Goal: Task Accomplishment & Management: Use online tool/utility

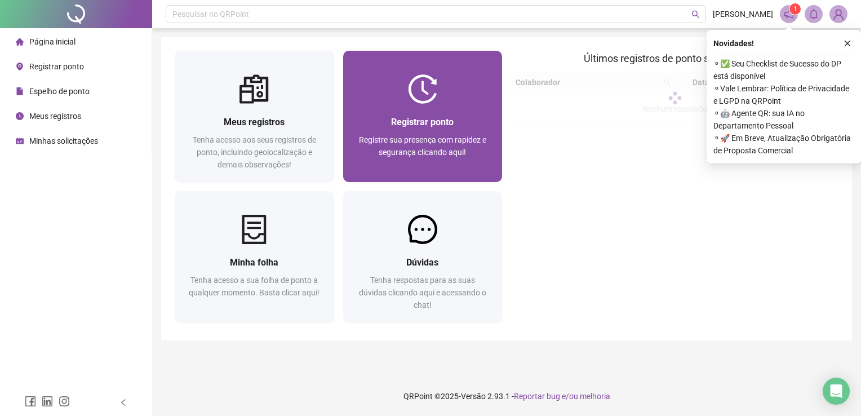
click at [411, 139] on span "Registre sua presença com rapidez e segurança clicando aqui!" at bounding box center [422, 145] width 127 height 21
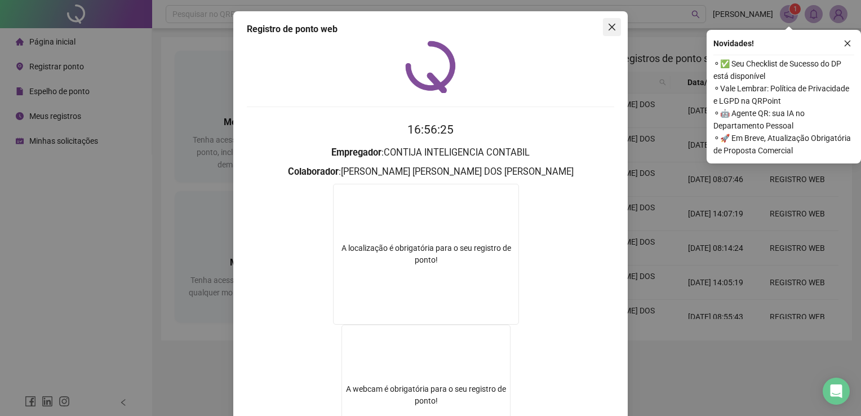
click at [613, 30] on span "Close" at bounding box center [612, 27] width 18 height 9
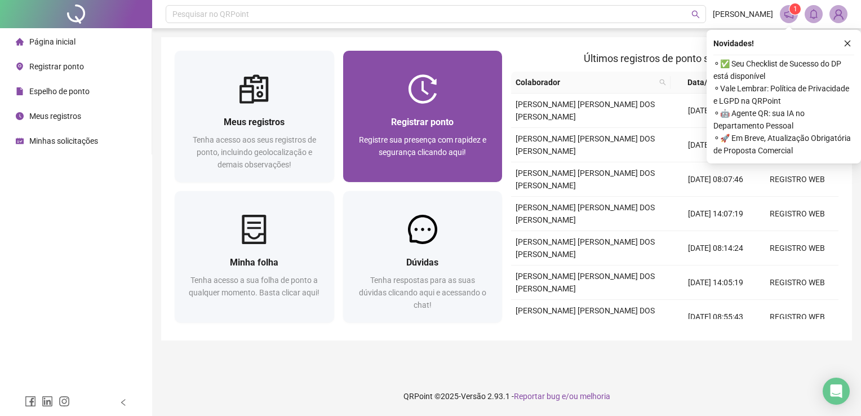
click at [402, 129] on div "Registrar ponto Registre sua presença com rapidez e segurança clicando aqui!" at bounding box center [423, 143] width 132 height 56
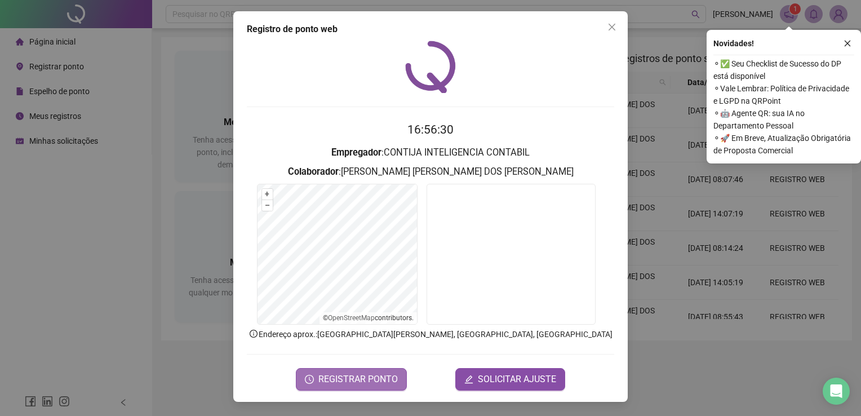
click at [350, 375] on span "REGISTRAR PONTO" at bounding box center [357, 380] width 79 height 14
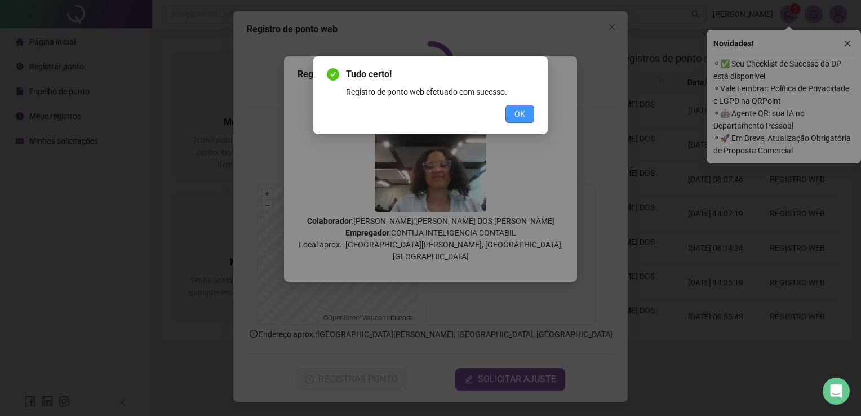
click at [516, 111] on span "OK" at bounding box center [520, 114] width 11 height 12
